Goal: Task Accomplishment & Management: Manage account settings

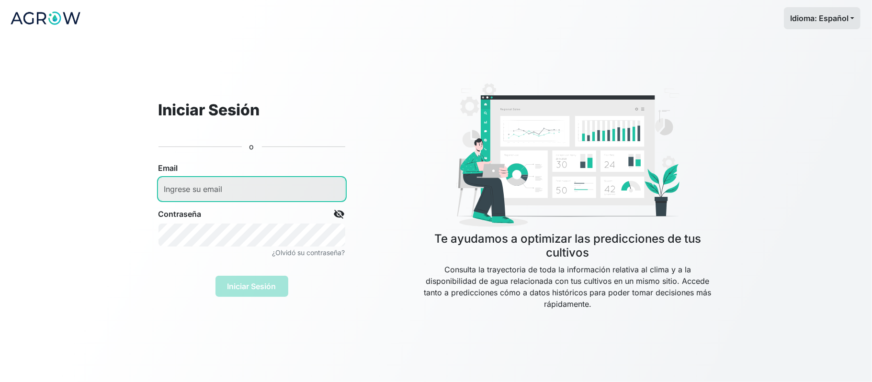
click at [215, 183] on input "email" at bounding box center [251, 189] width 187 height 23
type input "[EMAIL_ADDRESS][DOMAIN_NAME]"
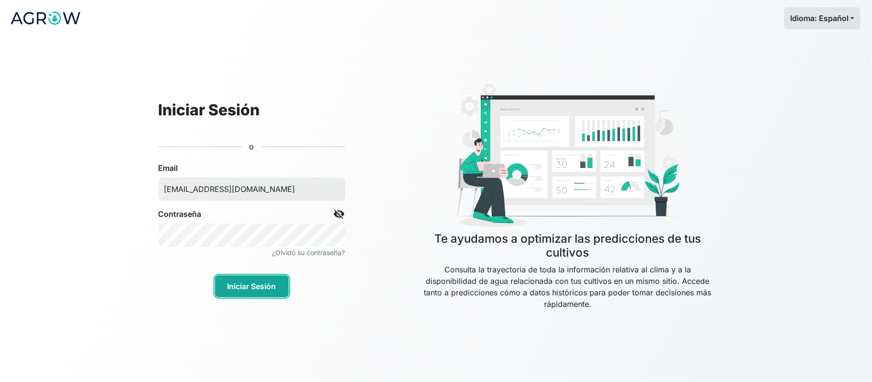
click at [252, 290] on button "Iniciar Sesión" at bounding box center [252, 286] width 74 height 22
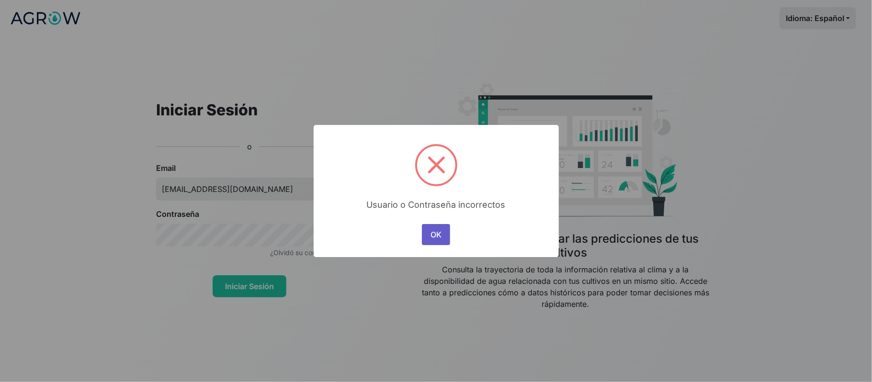
click at [429, 226] on button "OK" at bounding box center [436, 234] width 28 height 21
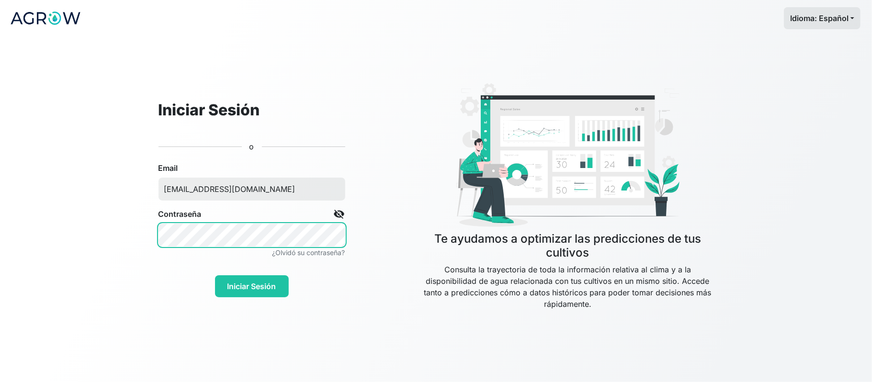
click at [50, 250] on app-log-in "Idioma: Español Español English Português Iniciar Sesión o Email [EMAIL_ADDRESS…" at bounding box center [436, 191] width 872 height 382
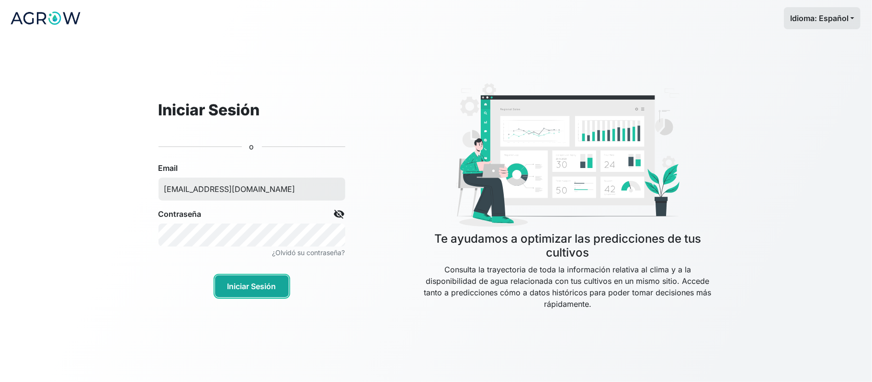
click at [260, 293] on button "Iniciar Sesión" at bounding box center [252, 286] width 74 height 22
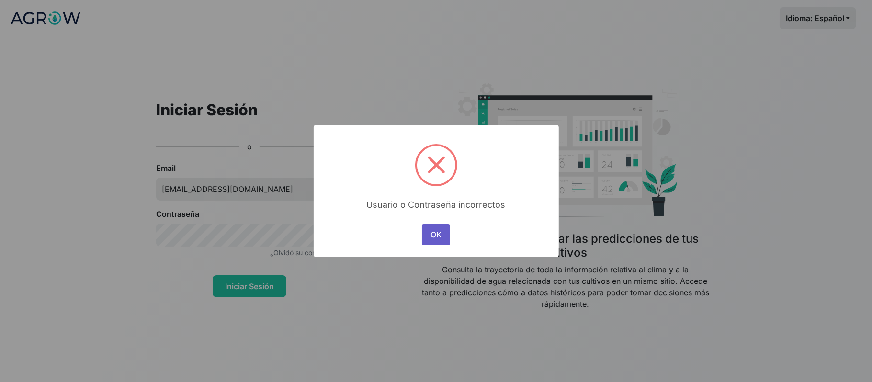
click at [439, 238] on button "OK" at bounding box center [436, 234] width 28 height 21
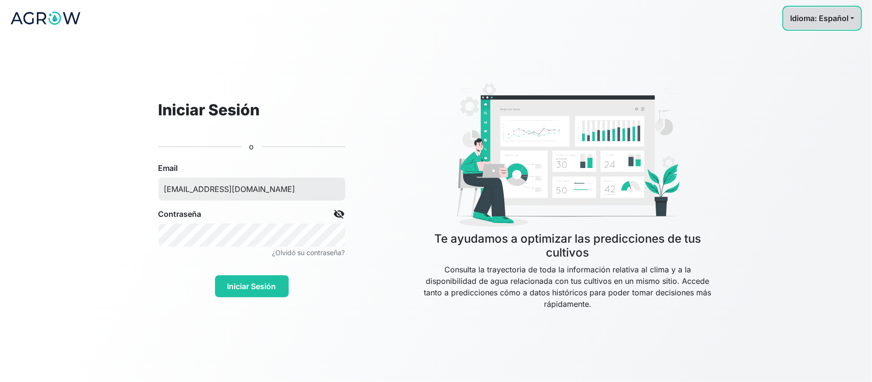
click at [847, 16] on button "Idioma: Español" at bounding box center [822, 18] width 77 height 22
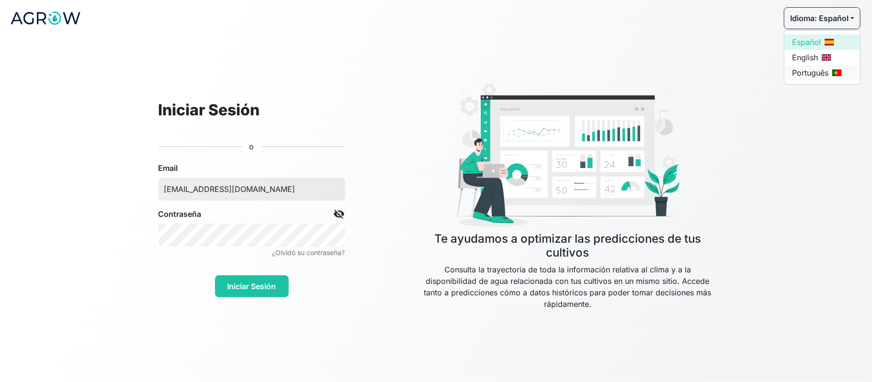
click at [806, 72] on link "Português" at bounding box center [822, 72] width 76 height 15
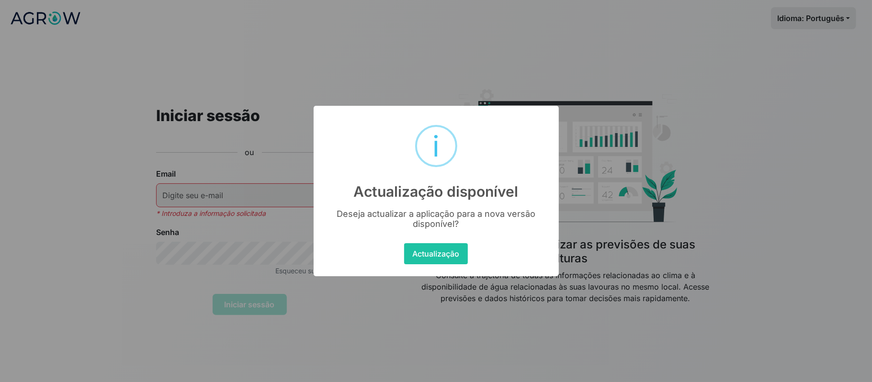
click at [207, 190] on div "× i Actualização disponível Deseja actualizar a aplicação para a nova versão di…" at bounding box center [436, 191] width 872 height 382
click at [625, 195] on div "× i Actualização disponível Deseja actualizar a aplicação para a nova versão di…" at bounding box center [436, 191] width 872 height 382
click at [430, 255] on button "Actualização" at bounding box center [436, 253] width 64 height 21
